Goal: Task Accomplishment & Management: Use online tool/utility

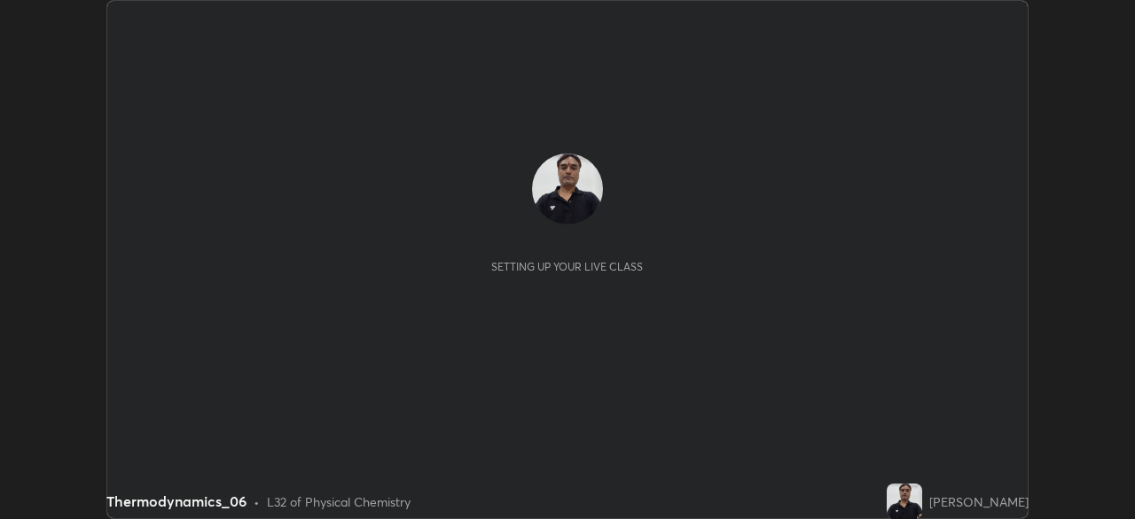
scroll to position [519, 1135]
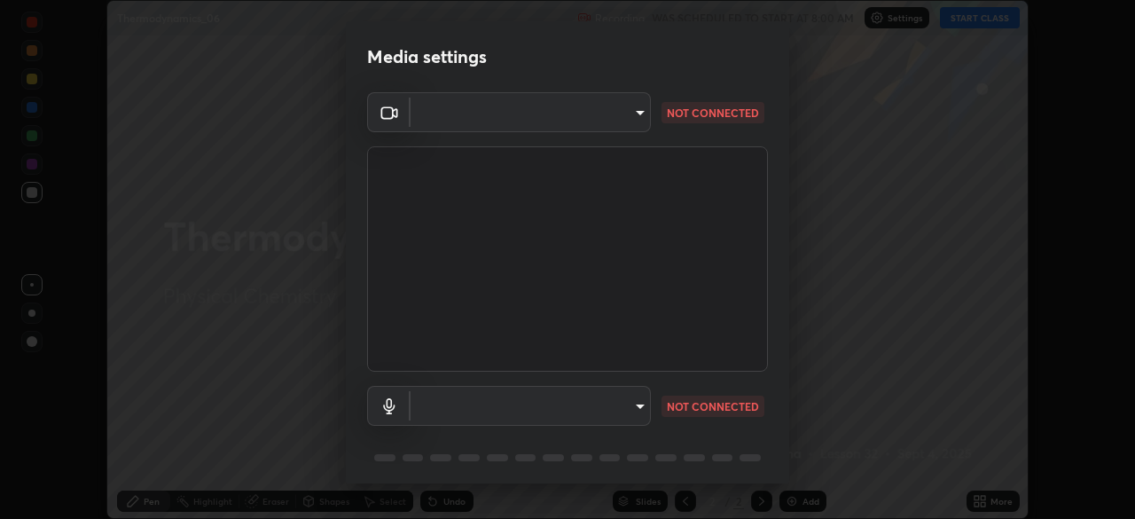
type input "573edd819c0ef8de467de5ce4ec508ac77a3347739658899c49f764764ac8f1c"
type input "aea5f8d80b389875e7a47a97f96940650a163a95f833726025dd84a043240feb"
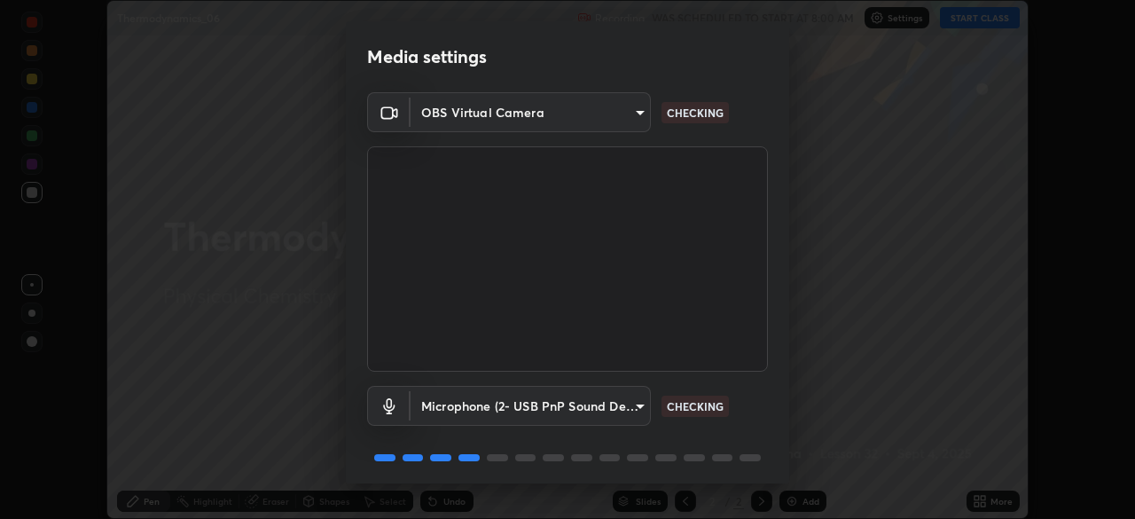
scroll to position [62, 0]
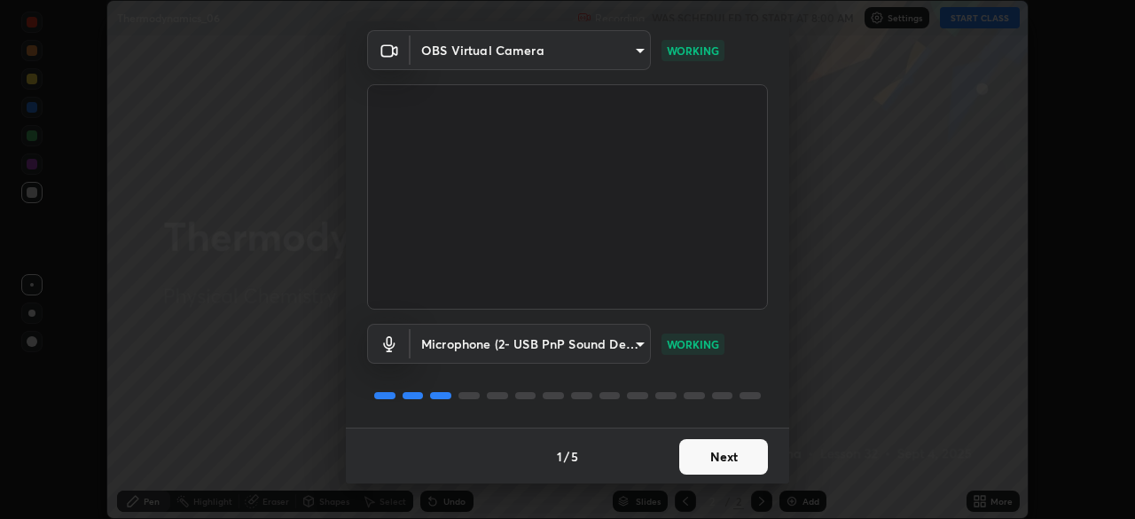
click at [701, 461] on button "Next" at bounding box center [723, 456] width 89 height 35
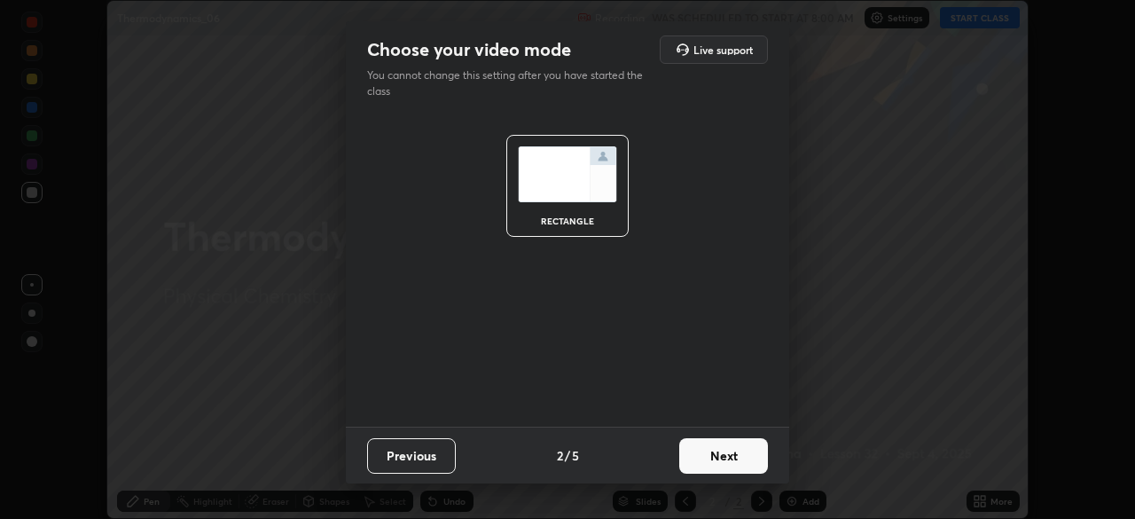
scroll to position [0, 0]
click at [697, 459] on button "Next" at bounding box center [723, 455] width 89 height 35
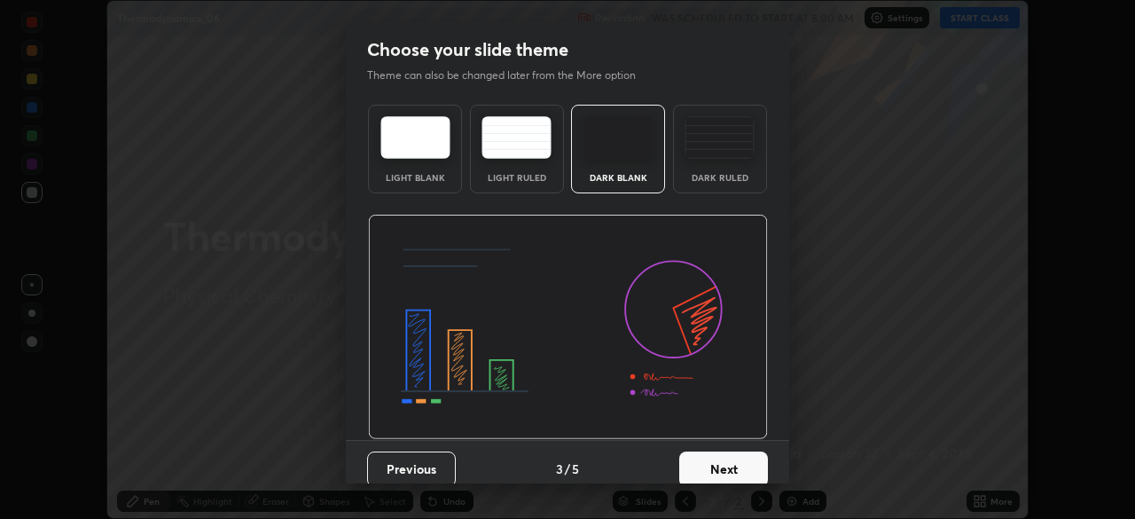
click at [697, 459] on button "Next" at bounding box center [723, 468] width 89 height 35
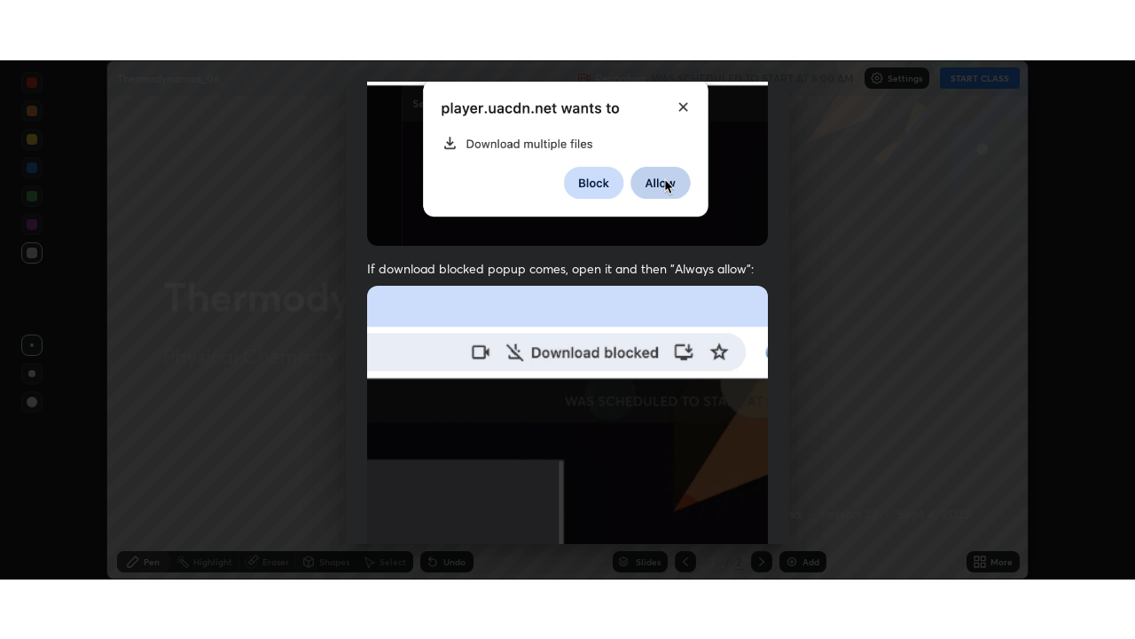
scroll to position [424, 0]
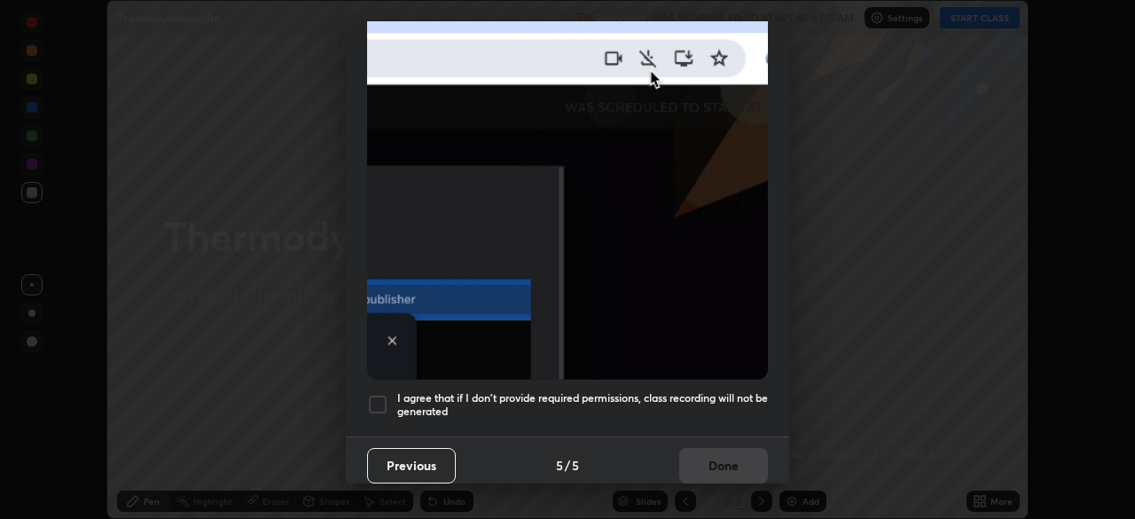
click at [379, 394] on div at bounding box center [377, 404] width 21 height 21
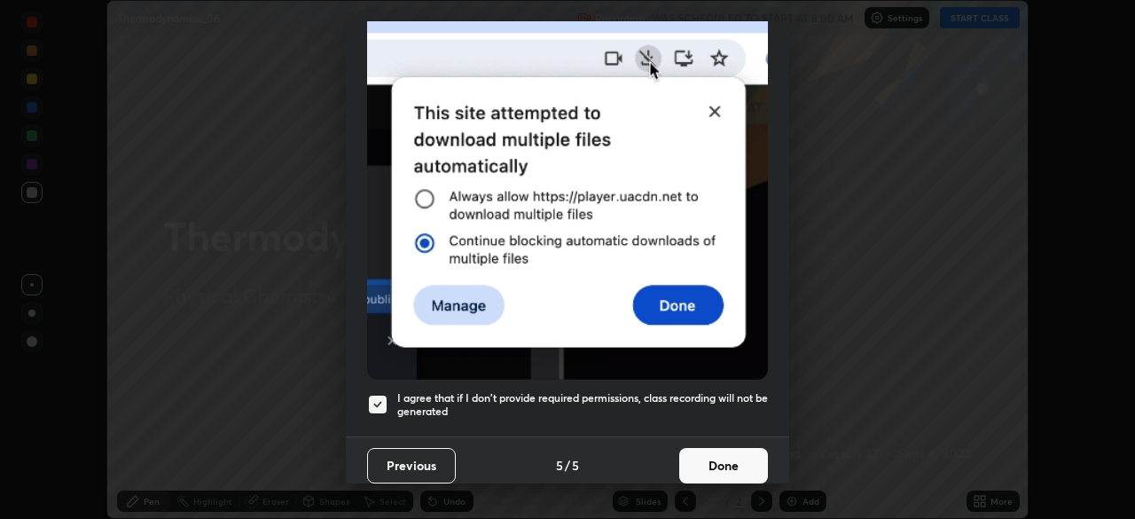
click at [695, 457] on button "Done" at bounding box center [723, 465] width 89 height 35
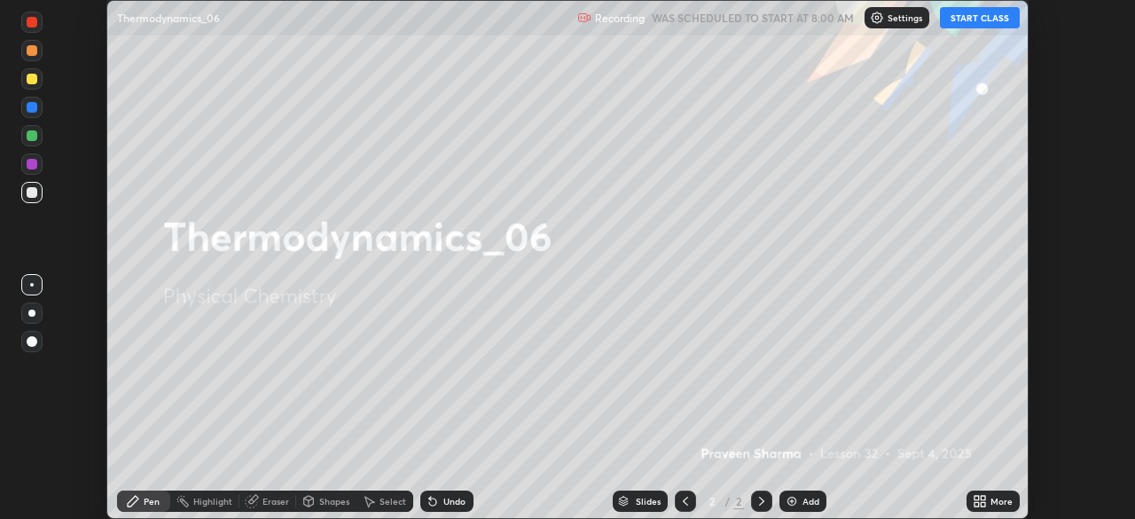
click at [984, 502] on icon at bounding box center [980, 501] width 14 height 14
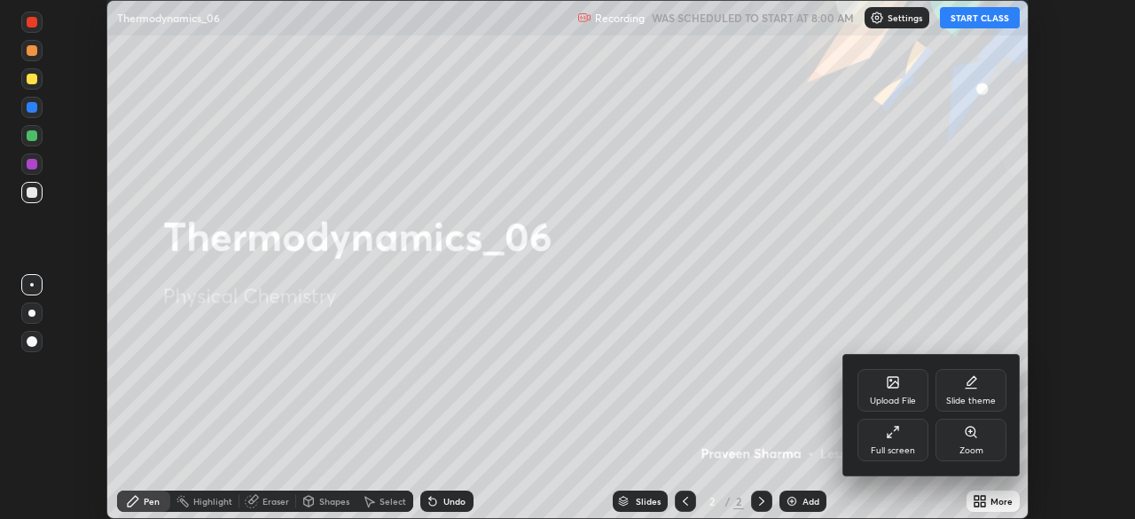
click at [880, 446] on div "Full screen" at bounding box center [893, 450] width 44 height 9
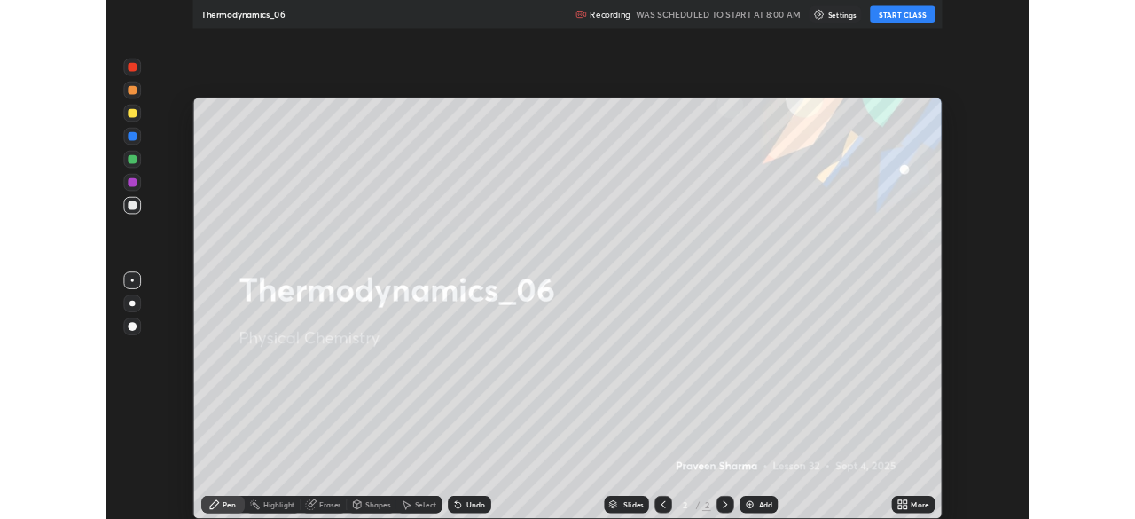
scroll to position [639, 1135]
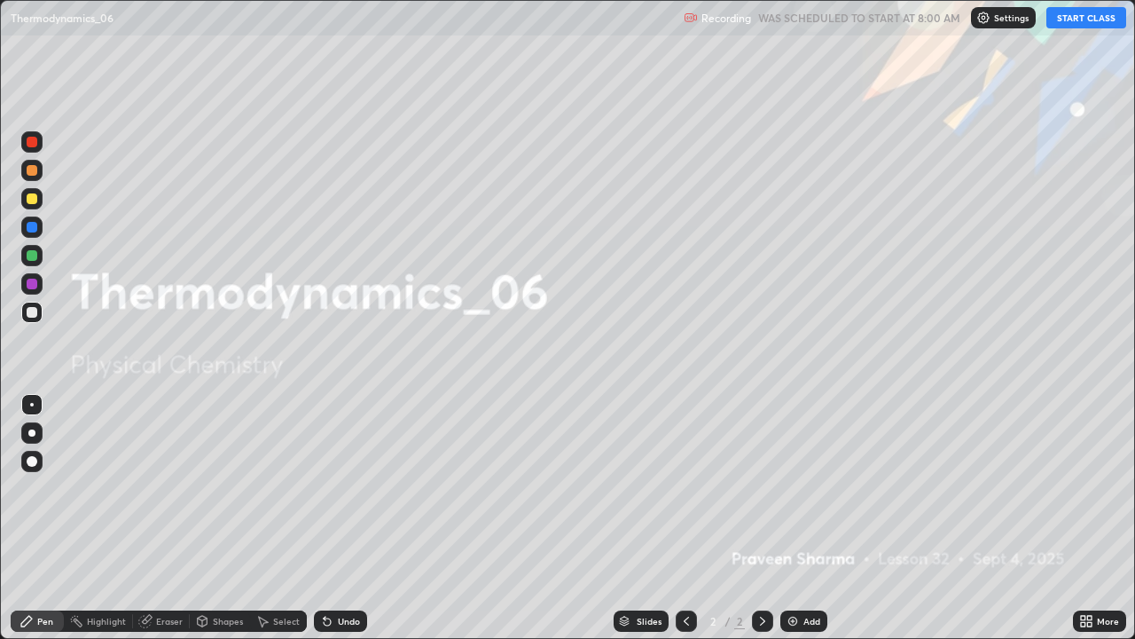
click at [1061, 16] on button "START CLASS" at bounding box center [1087, 17] width 80 height 21
click at [799, 518] on div "Add" at bounding box center [804, 620] width 47 height 21
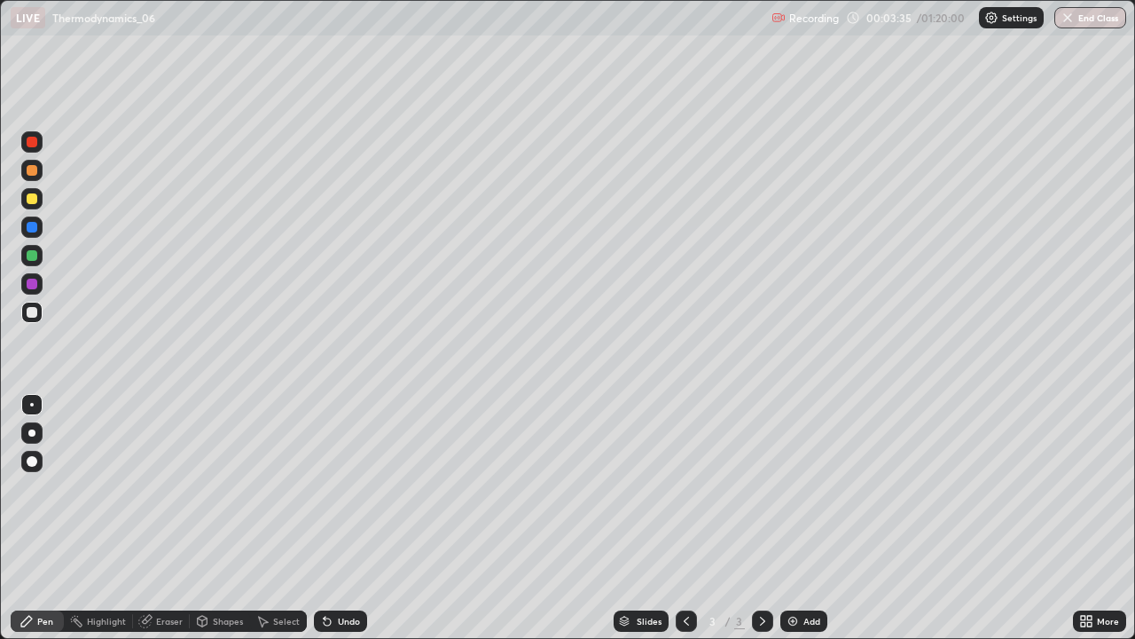
click at [596, 518] on div "Slides 3 / 3 Add" at bounding box center [720, 620] width 706 height 35
click at [35, 195] on div at bounding box center [32, 198] width 11 height 11
click at [781, 518] on div "Add" at bounding box center [804, 620] width 47 height 21
click at [338, 518] on div "Undo" at bounding box center [349, 620] width 22 height 9
click at [34, 310] on div at bounding box center [32, 312] width 11 height 11
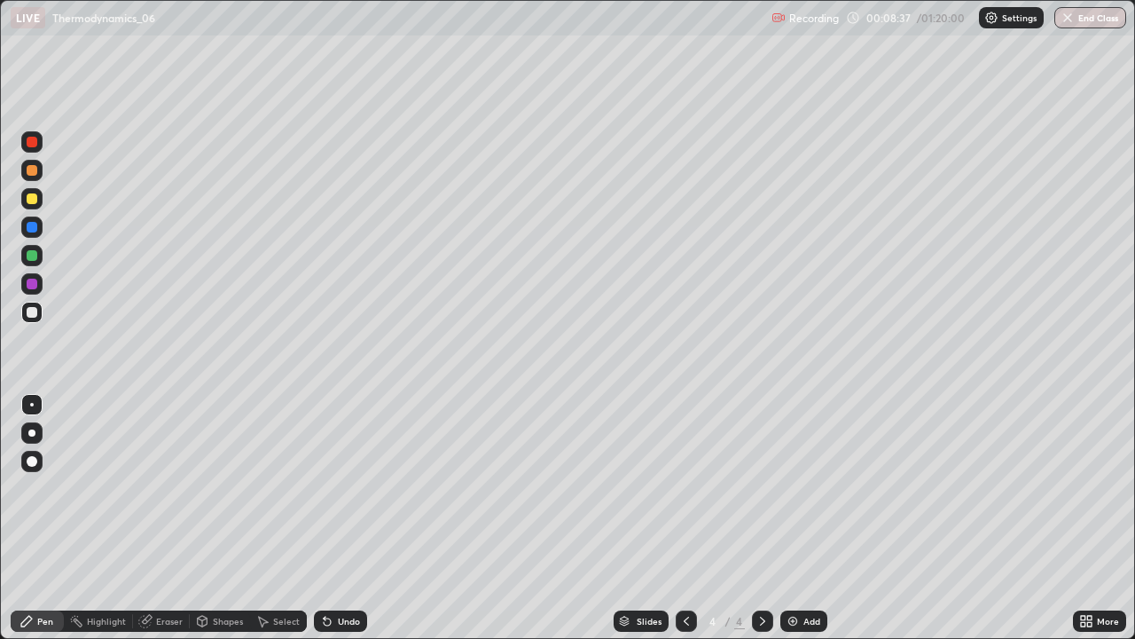
click at [340, 518] on div "Undo" at bounding box center [349, 620] width 22 height 9
click at [338, 518] on div "Undo" at bounding box center [349, 620] width 22 height 9
click at [357, 518] on div "Undo" at bounding box center [349, 620] width 22 height 9
click at [355, 518] on div "Undo" at bounding box center [349, 620] width 22 height 9
click at [360, 518] on div "Undo" at bounding box center [340, 620] width 53 height 21
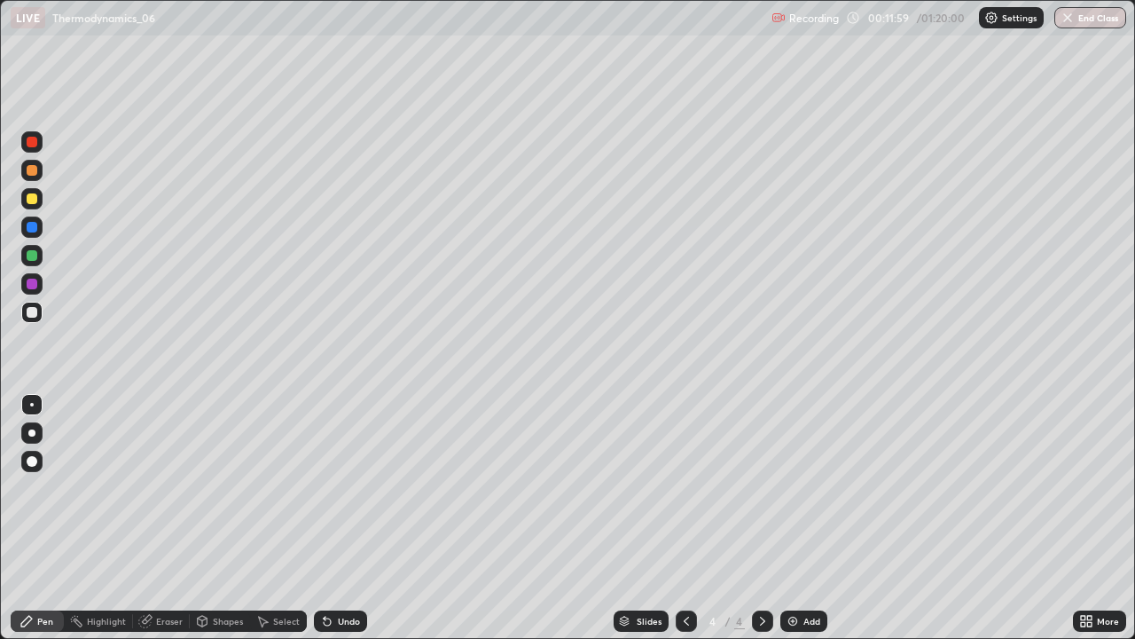
click at [350, 518] on div "Undo" at bounding box center [340, 620] width 53 height 21
click at [352, 518] on div "Undo" at bounding box center [349, 620] width 22 height 9
click at [356, 518] on div "Undo" at bounding box center [340, 620] width 53 height 21
click at [34, 198] on div at bounding box center [32, 198] width 11 height 11
click at [34, 314] on div at bounding box center [32, 312] width 11 height 11
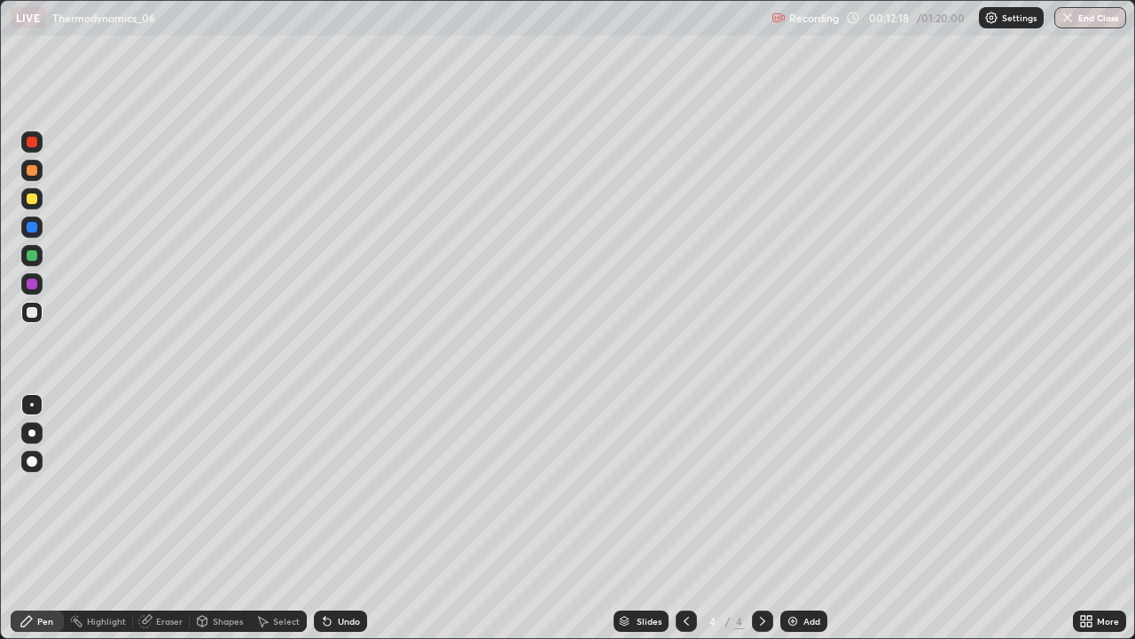
click at [34, 314] on div at bounding box center [32, 312] width 11 height 11
click at [807, 518] on div "Add" at bounding box center [812, 620] width 17 height 9
click at [34, 312] on div at bounding box center [32, 312] width 11 height 11
click at [332, 518] on div "Undo" at bounding box center [340, 620] width 53 height 21
click at [328, 518] on icon at bounding box center [327, 621] width 14 height 14
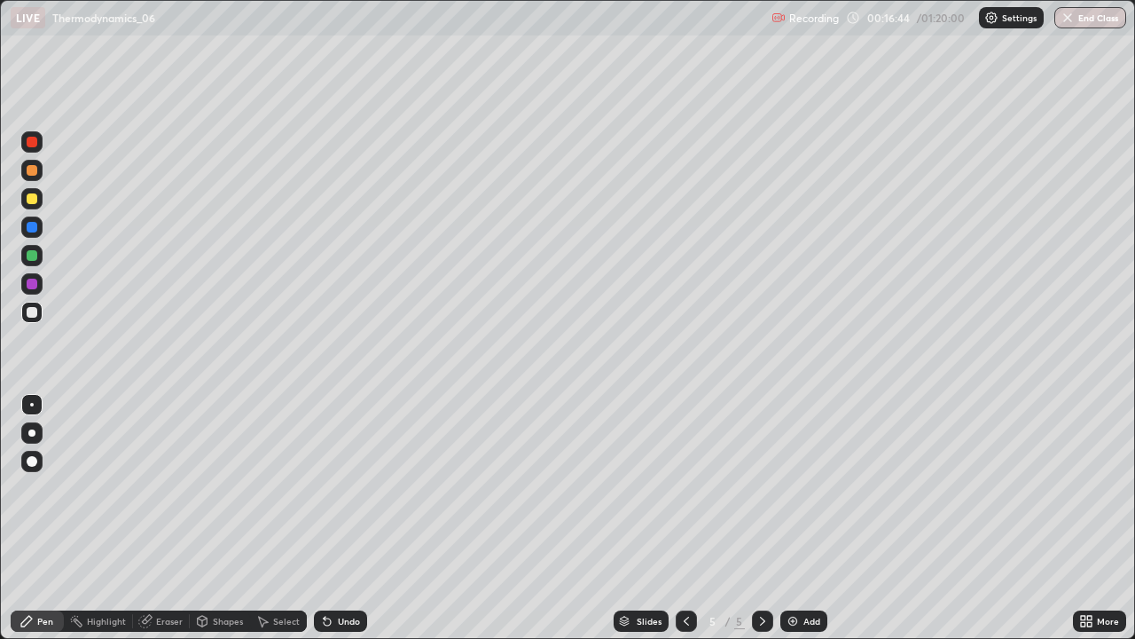
click at [32, 199] on div at bounding box center [32, 198] width 11 height 11
click at [349, 518] on div "Undo" at bounding box center [349, 620] width 22 height 9
click at [798, 518] on div "Add" at bounding box center [804, 620] width 47 height 21
click at [38, 312] on div at bounding box center [31, 312] width 21 height 21
click at [342, 518] on div "Undo" at bounding box center [349, 620] width 22 height 9
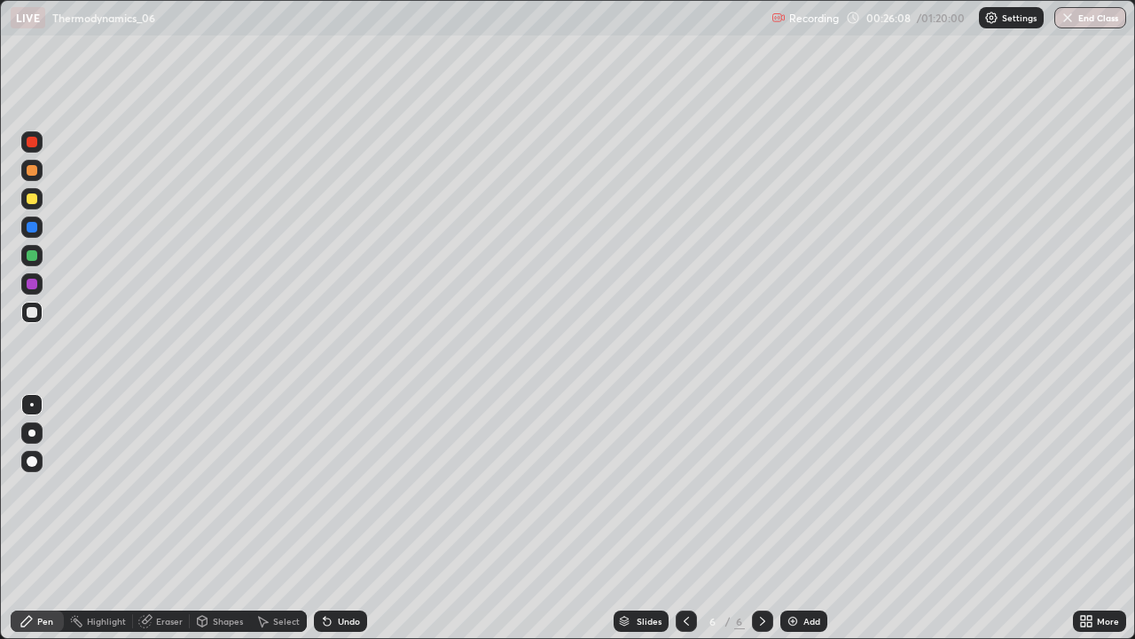
click at [341, 518] on div "Undo" at bounding box center [349, 620] width 22 height 9
click at [346, 518] on div "Undo" at bounding box center [349, 620] width 22 height 9
click at [325, 518] on icon at bounding box center [327, 621] width 7 height 7
click at [30, 200] on div at bounding box center [32, 198] width 11 height 11
click at [30, 314] on div at bounding box center [32, 312] width 11 height 11
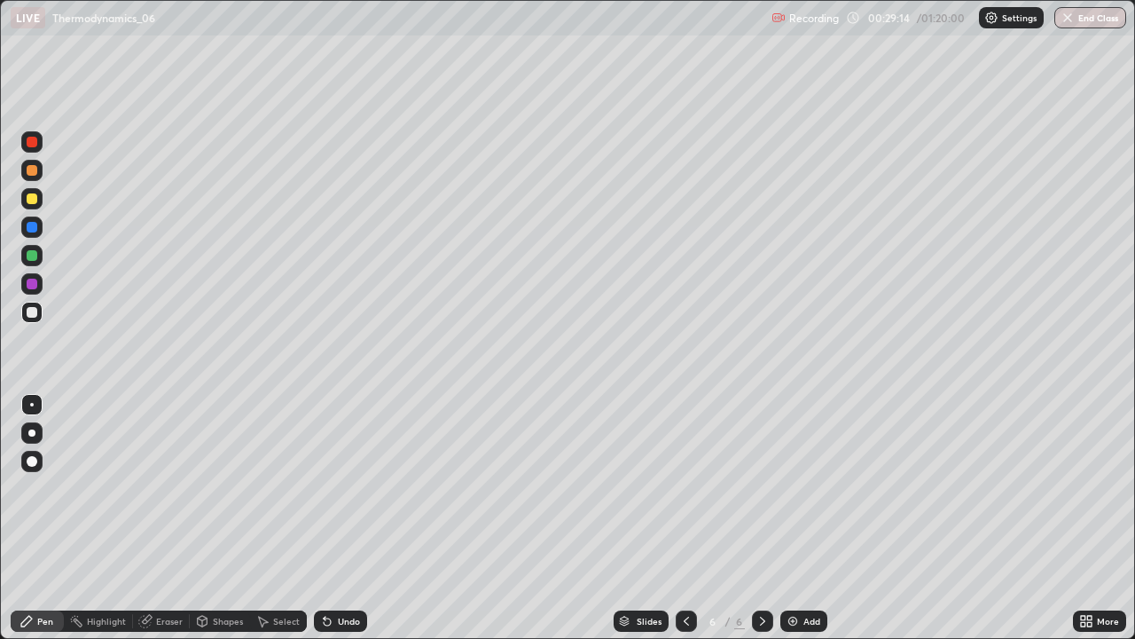
click at [353, 518] on div "Undo" at bounding box center [349, 620] width 22 height 9
click at [333, 518] on div "Undo" at bounding box center [340, 620] width 53 height 21
click at [339, 518] on div "Undo" at bounding box center [340, 620] width 53 height 21
click at [339, 518] on div "Undo" at bounding box center [349, 620] width 22 height 9
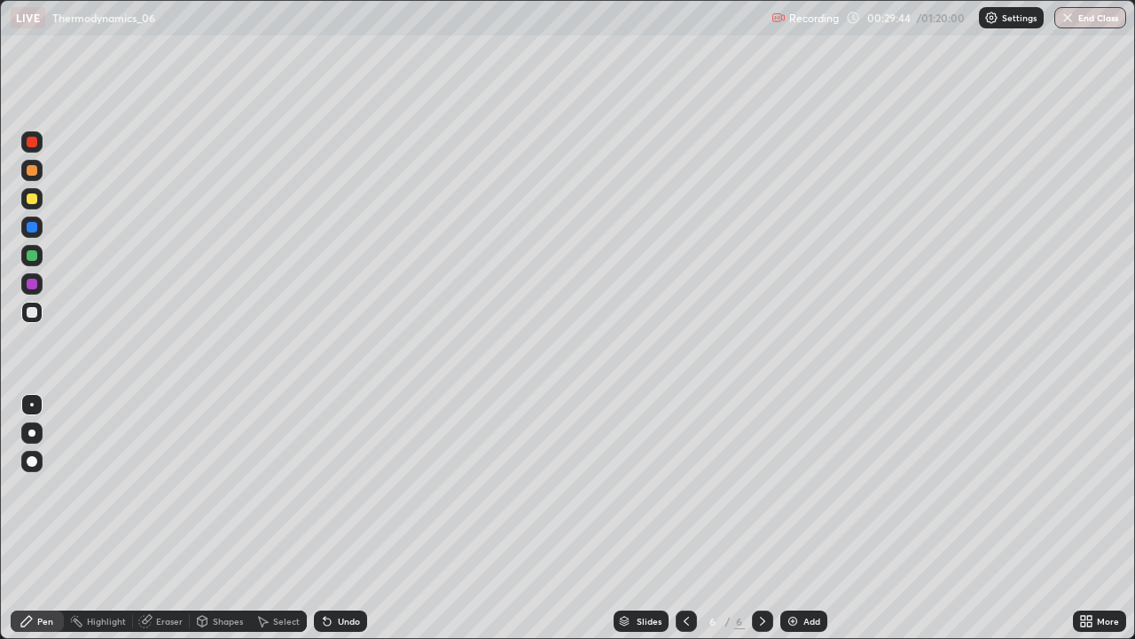
click at [30, 197] on div at bounding box center [32, 198] width 11 height 11
click at [32, 257] on div at bounding box center [32, 255] width 11 height 11
click at [804, 518] on div "Add" at bounding box center [812, 620] width 17 height 9
click at [35, 307] on div at bounding box center [32, 312] width 11 height 11
click at [357, 518] on div "Undo" at bounding box center [349, 620] width 22 height 9
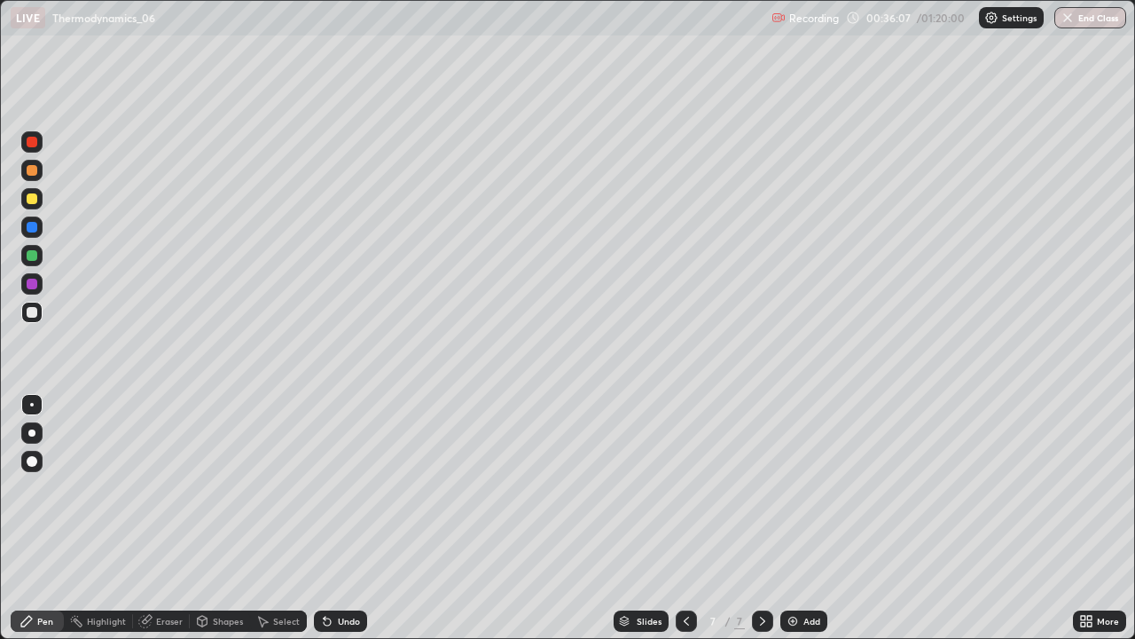
click at [359, 518] on div "Undo" at bounding box center [340, 620] width 53 height 21
click at [363, 518] on div "Undo" at bounding box center [340, 620] width 53 height 21
click at [358, 518] on div "Undo" at bounding box center [340, 620] width 53 height 21
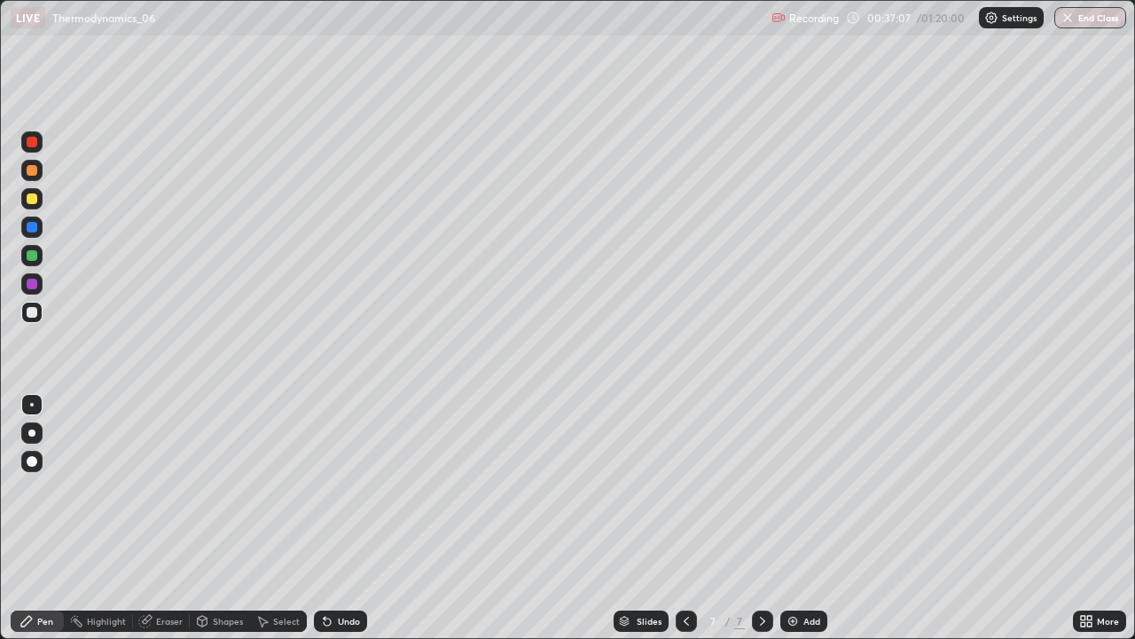
click at [30, 199] on div at bounding box center [32, 198] width 11 height 11
click at [38, 310] on div at bounding box center [31, 312] width 21 height 21
click at [34, 199] on div at bounding box center [32, 198] width 11 height 11
click at [685, 518] on icon at bounding box center [686, 621] width 14 height 14
click at [761, 518] on icon at bounding box center [763, 621] width 14 height 14
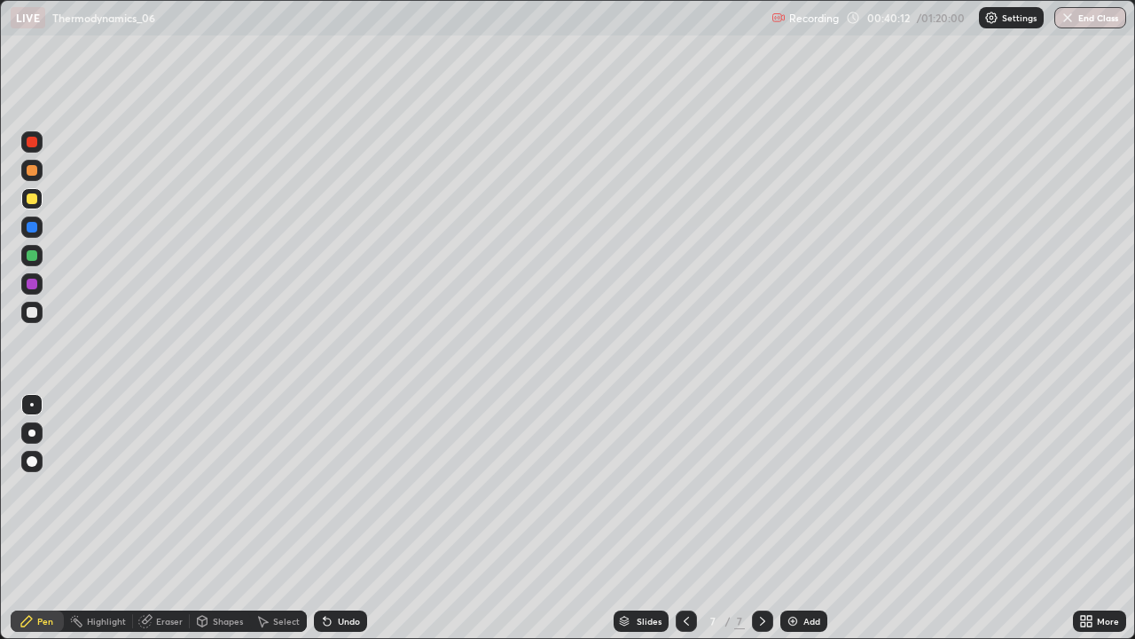
click at [761, 518] on icon at bounding box center [763, 621] width 14 height 14
click at [796, 518] on img at bounding box center [793, 621] width 14 height 14
click at [326, 518] on icon at bounding box center [327, 621] width 7 height 7
click at [30, 310] on div at bounding box center [32, 312] width 11 height 11
click at [340, 518] on div "Undo" at bounding box center [349, 620] width 22 height 9
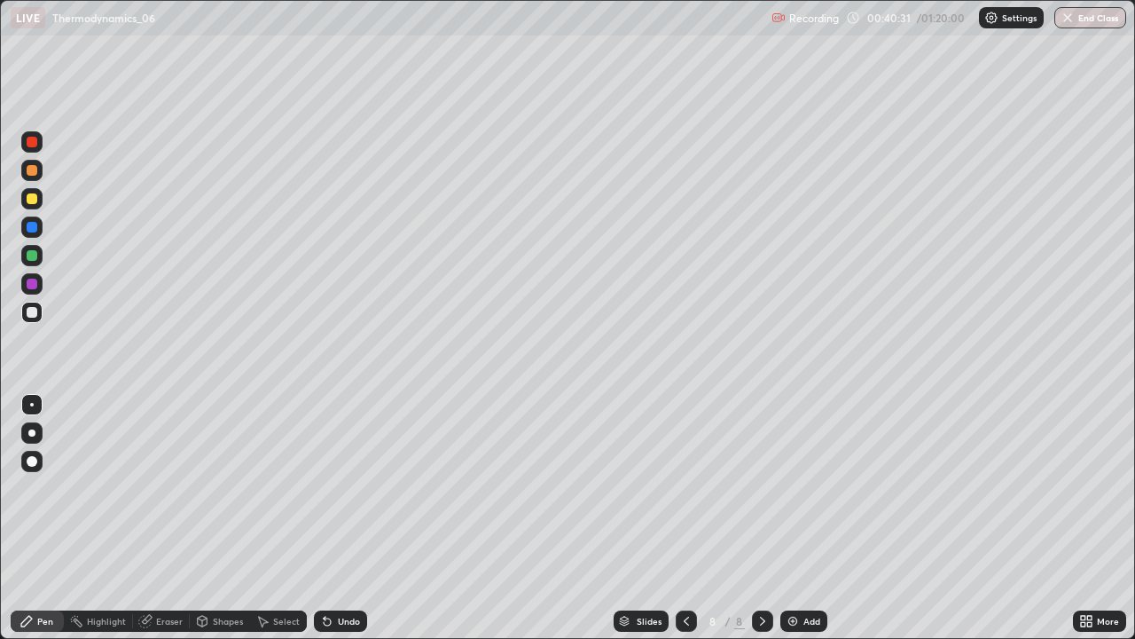
click at [344, 518] on div "Undo" at bounding box center [340, 620] width 53 height 21
click at [348, 518] on div "Undo" at bounding box center [340, 620] width 53 height 21
click at [351, 518] on div "Undo" at bounding box center [340, 620] width 53 height 21
click at [353, 518] on div "Undo" at bounding box center [340, 620] width 53 height 21
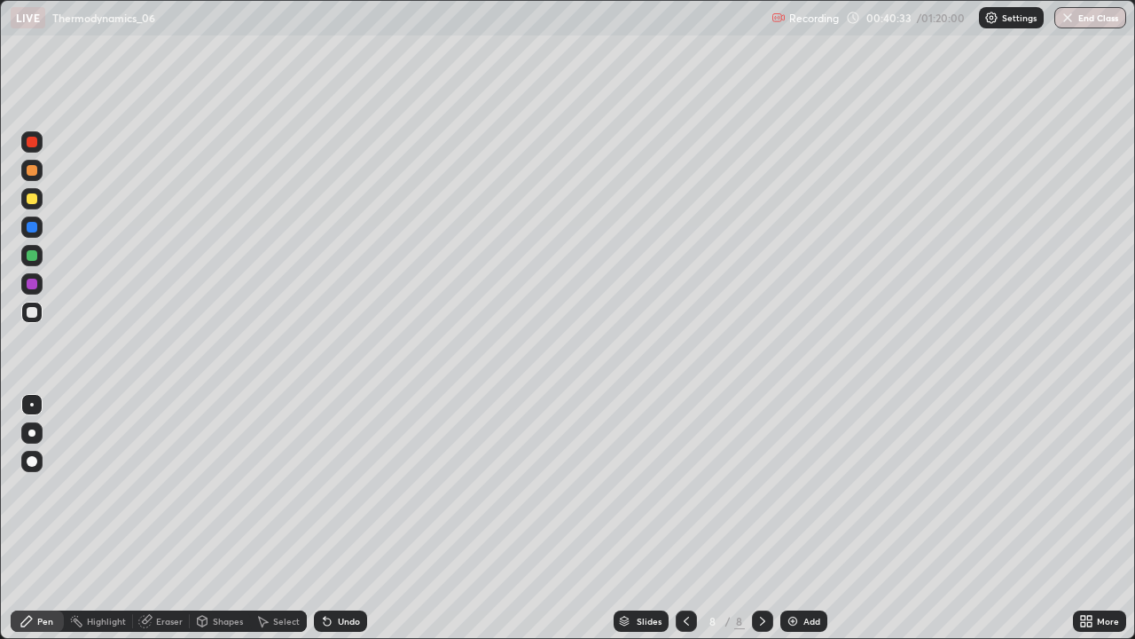
click at [339, 518] on div "Undo" at bounding box center [349, 620] width 22 height 9
click at [334, 518] on div "Undo" at bounding box center [340, 620] width 53 height 21
click at [336, 518] on div "Undo" at bounding box center [340, 620] width 53 height 21
click at [342, 518] on div "Undo" at bounding box center [349, 620] width 22 height 9
click at [681, 518] on icon at bounding box center [686, 621] width 14 height 14
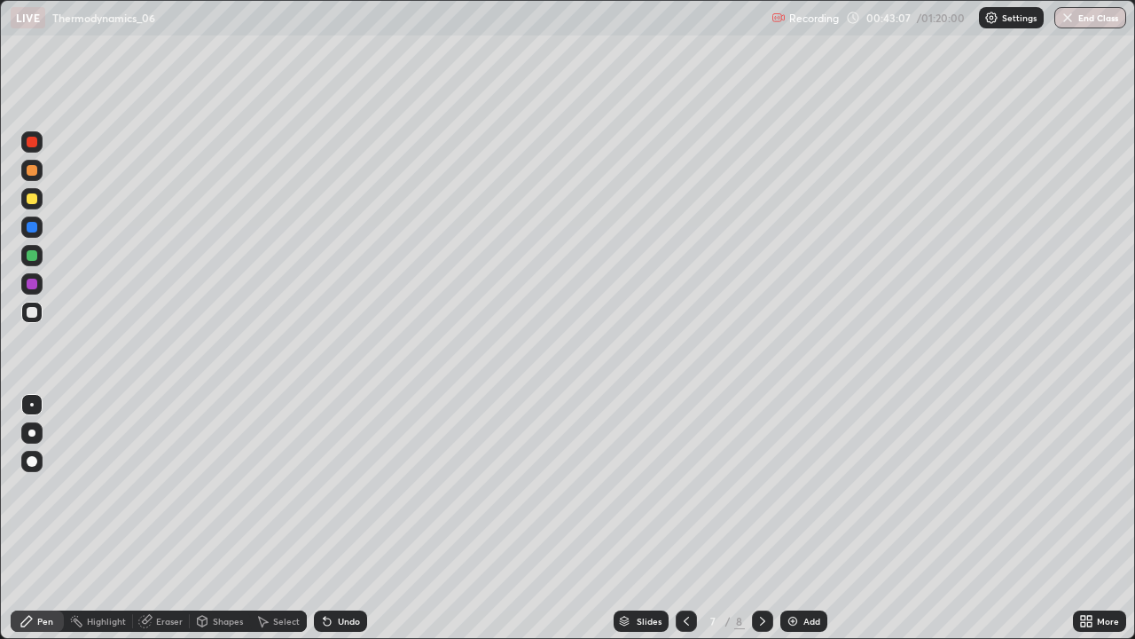
click at [761, 518] on icon at bounding box center [762, 620] width 5 height 9
click at [30, 195] on div at bounding box center [32, 198] width 11 height 11
click at [681, 518] on icon at bounding box center [686, 621] width 14 height 14
click at [759, 518] on icon at bounding box center [763, 621] width 14 height 14
click at [791, 518] on img at bounding box center [793, 621] width 14 height 14
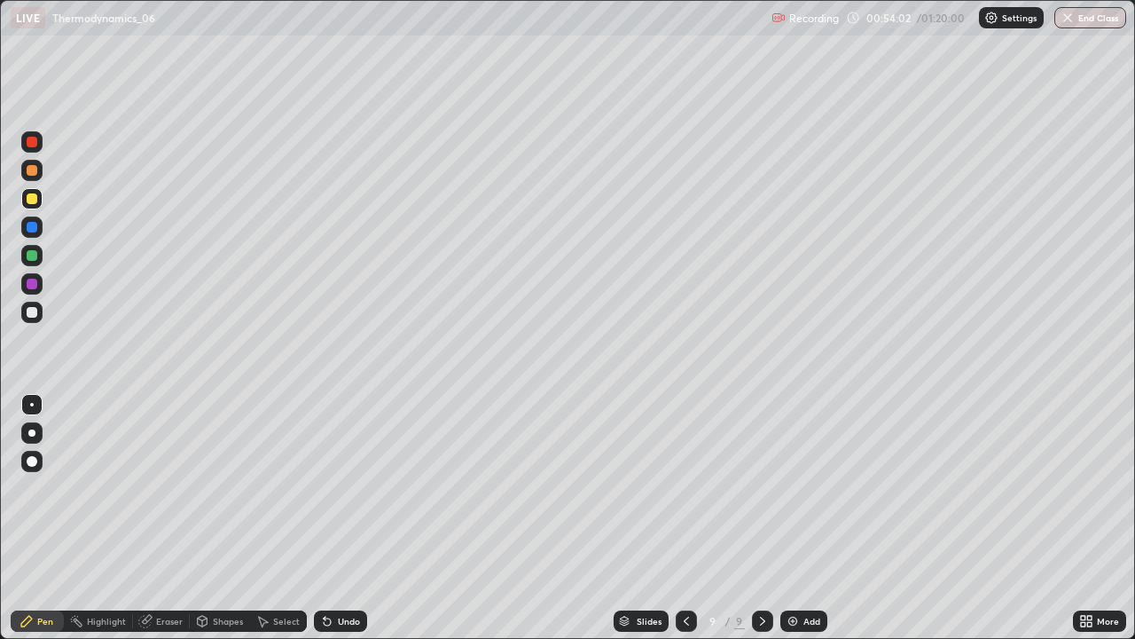
click at [32, 310] on div at bounding box center [32, 312] width 11 height 11
click at [166, 518] on div "Eraser" at bounding box center [161, 620] width 57 height 21
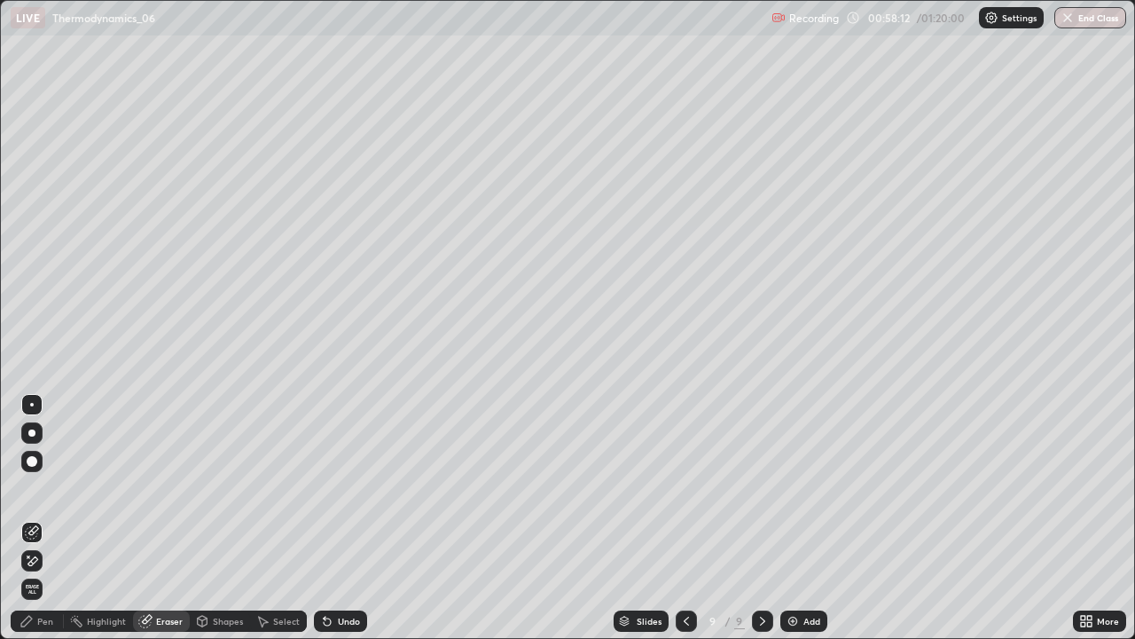
click at [51, 518] on div "Pen" at bounding box center [45, 620] width 16 height 9
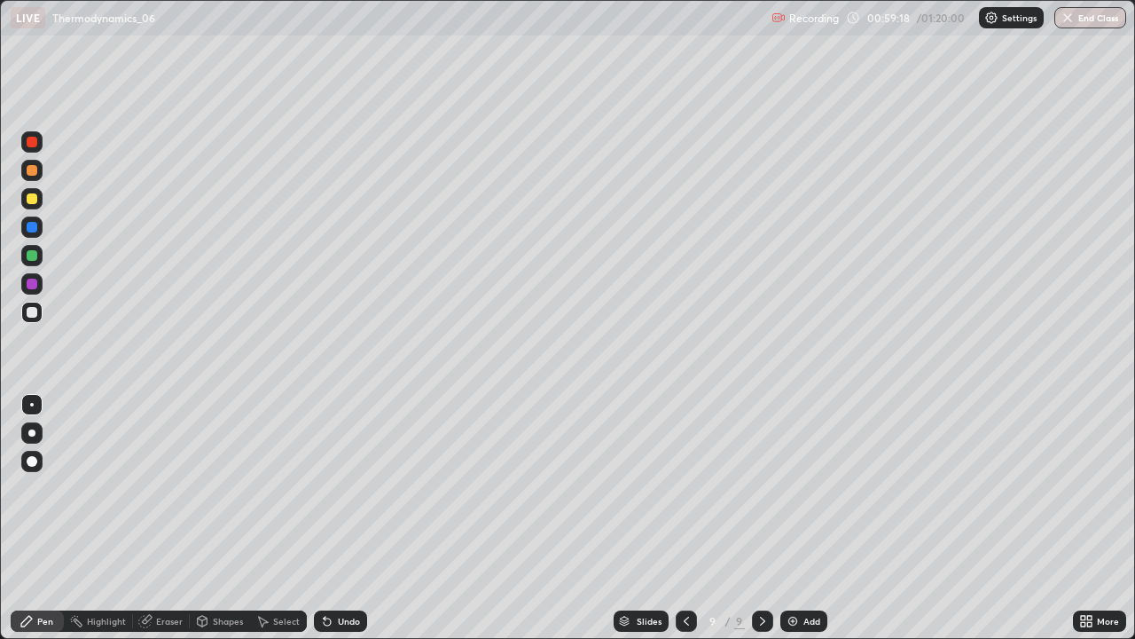
click at [796, 518] on img at bounding box center [793, 621] width 14 height 14
click at [324, 518] on icon at bounding box center [327, 621] width 7 height 7
click at [799, 518] on div "Add" at bounding box center [804, 620] width 47 height 21
click at [324, 518] on icon at bounding box center [327, 621] width 7 height 7
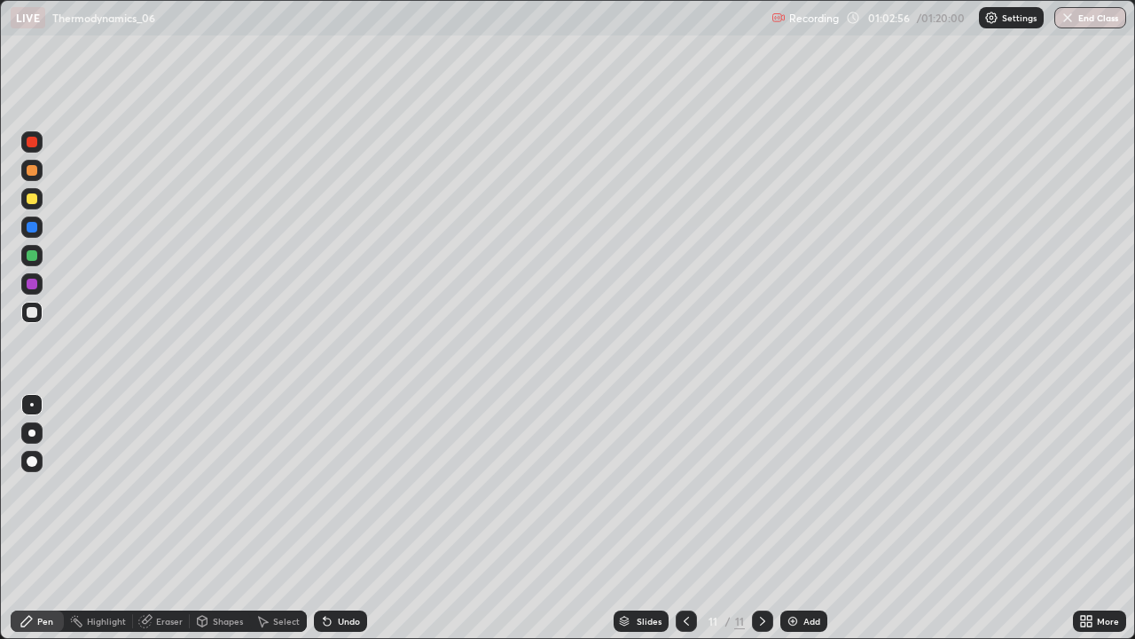
click at [32, 190] on div at bounding box center [31, 198] width 21 height 21
click at [30, 312] on div at bounding box center [32, 312] width 11 height 11
click at [344, 518] on div "Undo" at bounding box center [349, 620] width 22 height 9
click at [353, 518] on div "Undo" at bounding box center [349, 620] width 22 height 9
click at [344, 518] on div "Undo" at bounding box center [349, 620] width 22 height 9
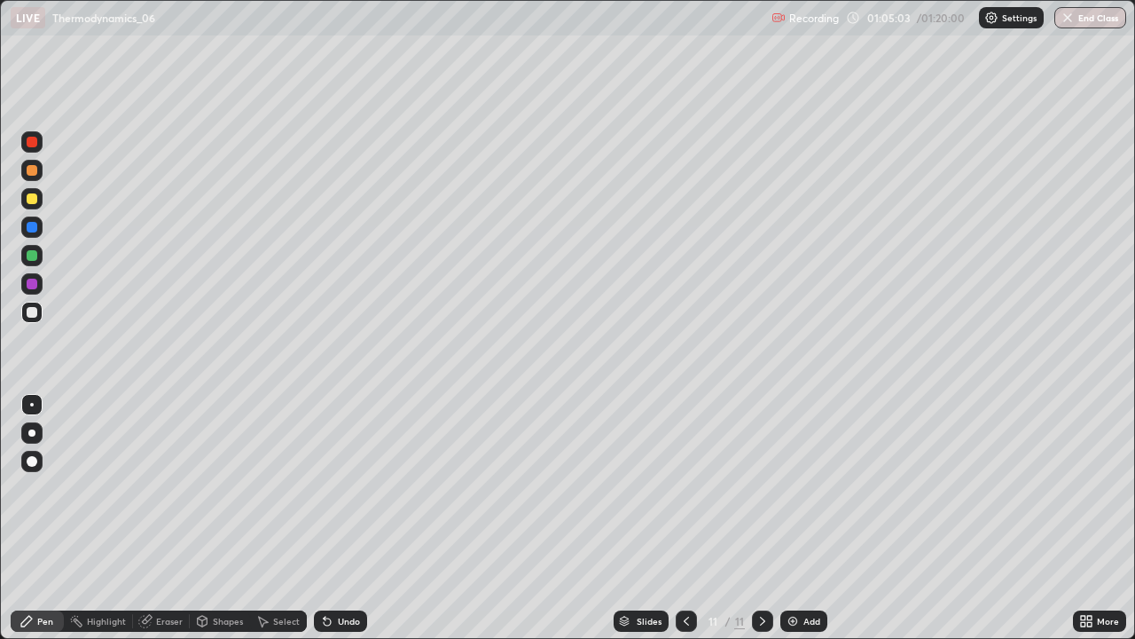
click at [32, 197] on div at bounding box center [32, 198] width 11 height 11
click at [804, 518] on div "Add" at bounding box center [804, 620] width 47 height 21
click at [40, 311] on div at bounding box center [31, 312] width 21 height 21
click at [682, 518] on icon at bounding box center [686, 621] width 14 height 14
click at [761, 518] on icon at bounding box center [762, 620] width 5 height 9
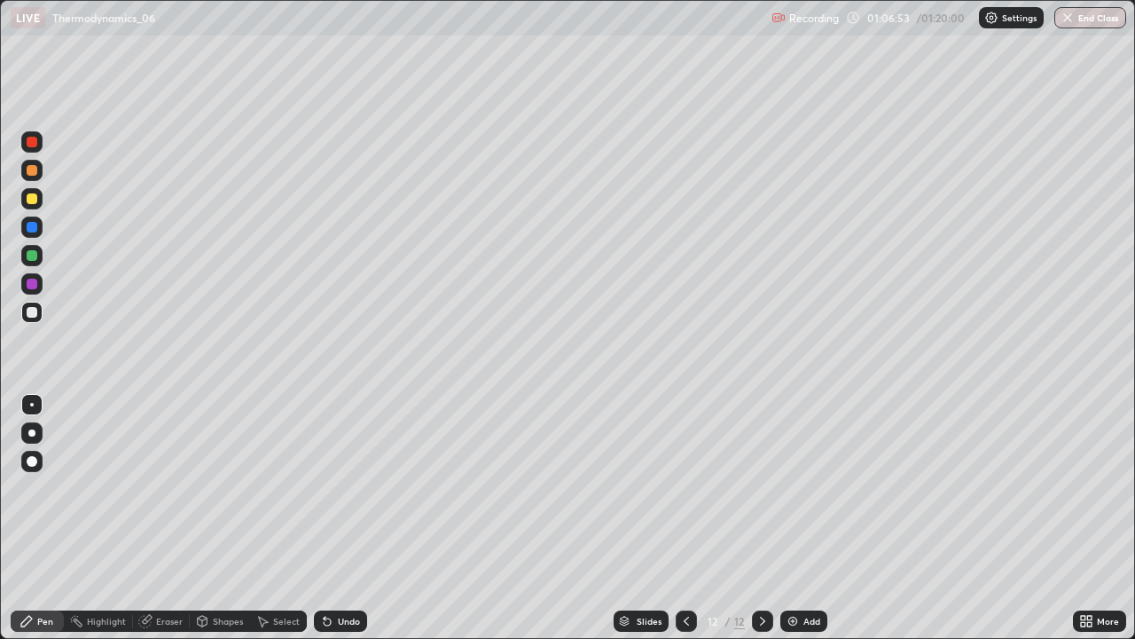
click at [685, 518] on icon at bounding box center [686, 620] width 5 height 9
click at [685, 518] on icon at bounding box center [686, 621] width 14 height 14
click at [761, 518] on icon at bounding box center [763, 621] width 14 height 14
click at [1087, 15] on button "End Class" at bounding box center [1091, 17] width 72 height 21
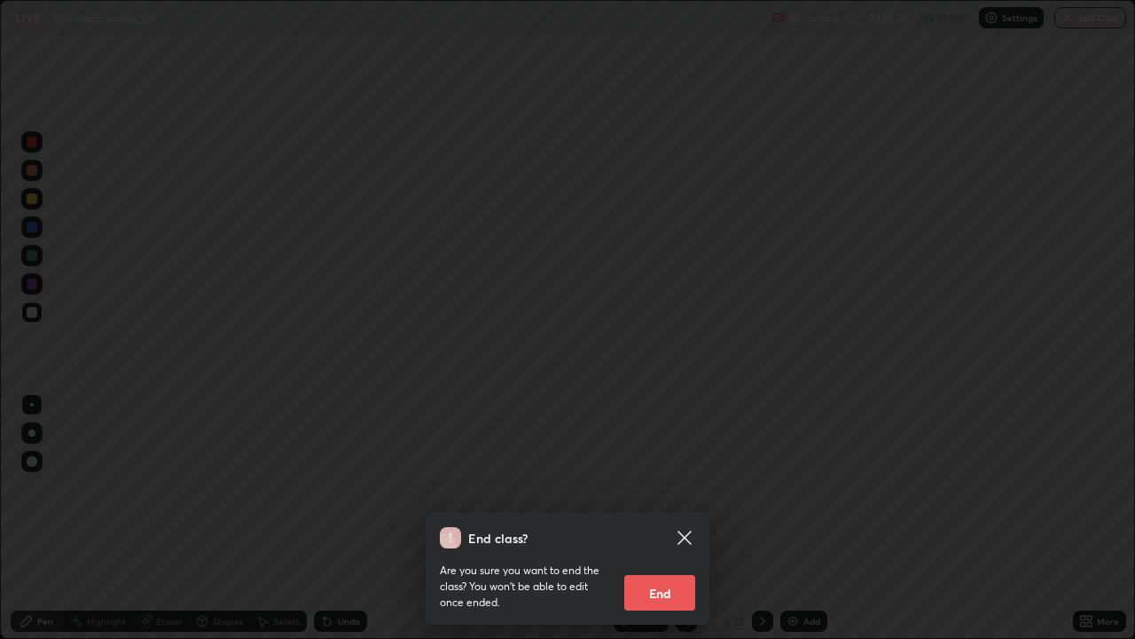
click at [658, 518] on button "End" at bounding box center [659, 592] width 71 height 35
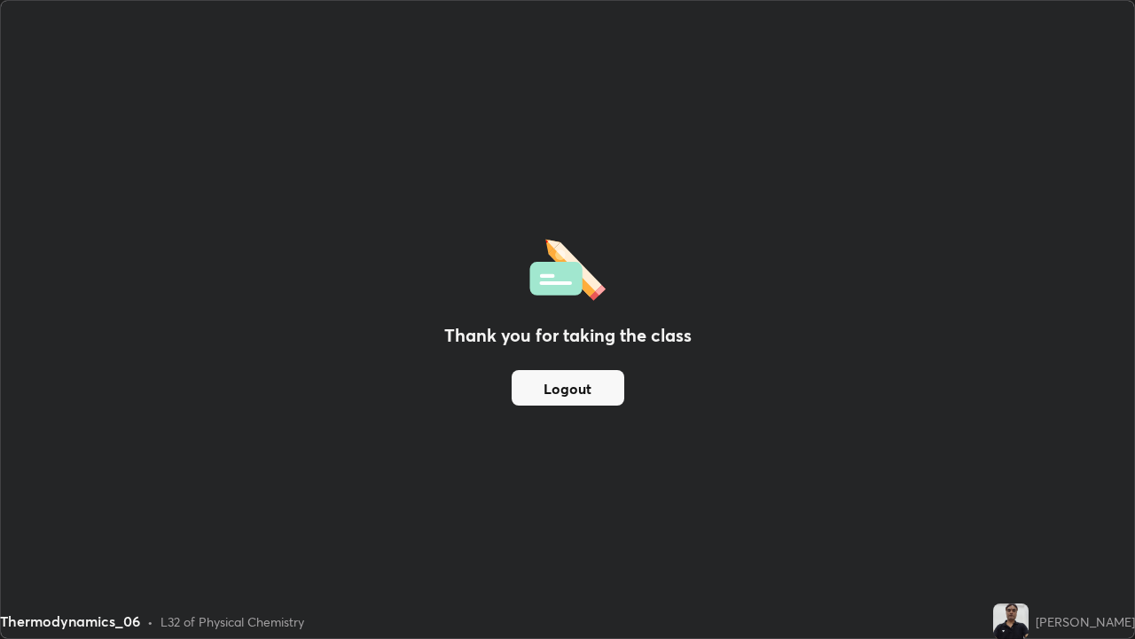
click at [150, 458] on div "Thank you for taking the class Logout" at bounding box center [568, 319] width 1134 height 637
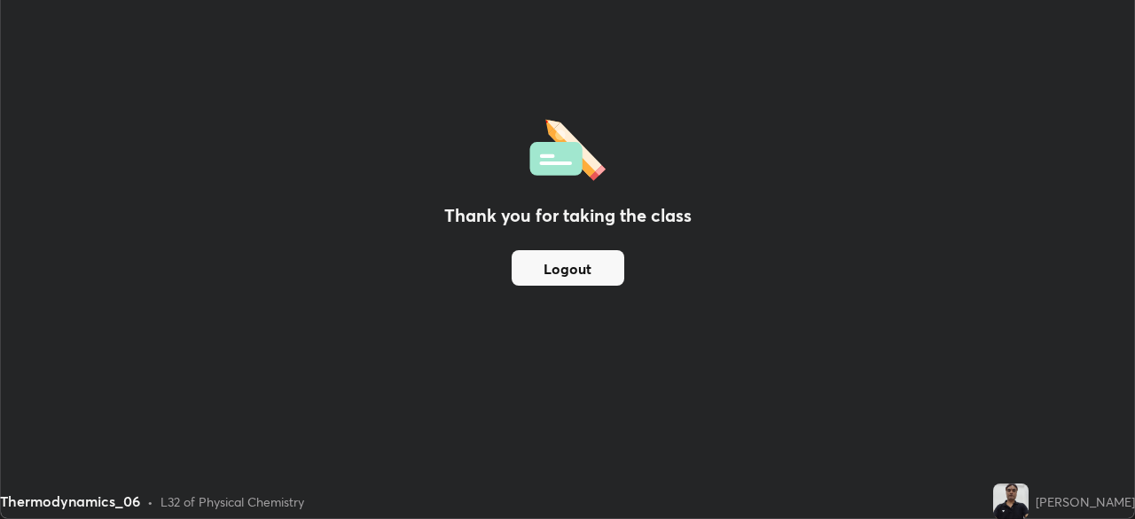
scroll to position [88175, 87559]
